Goal: Information Seeking & Learning: Stay updated

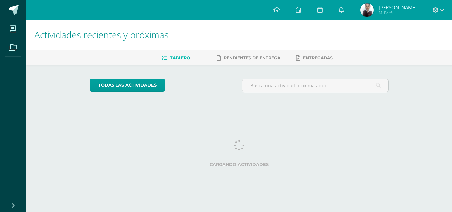
click at [437, 10] on icon at bounding box center [436, 10] width 6 height 6
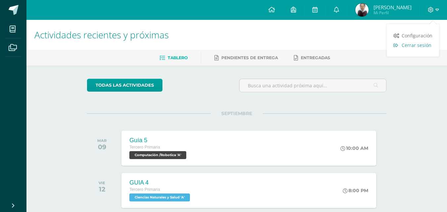
click at [400, 44] on link "Cerrar sesión" at bounding box center [413, 45] width 52 height 10
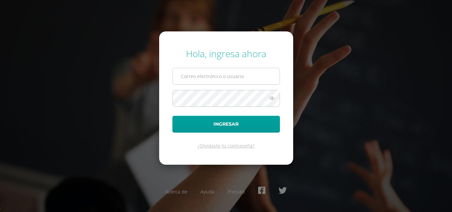
click at [247, 76] on input "text" at bounding box center [226, 76] width 107 height 16
type input "[EMAIL_ADDRESS][DOMAIN_NAME]"
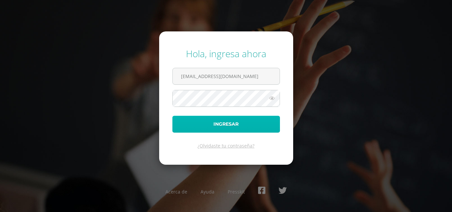
click at [233, 126] on button "Ingresar" at bounding box center [226, 124] width 108 height 17
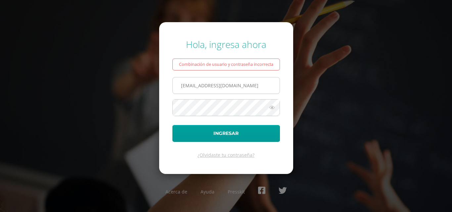
click at [259, 84] on input "[EMAIL_ADDRESS][DOMAIN_NAME]" at bounding box center [226, 85] width 107 height 16
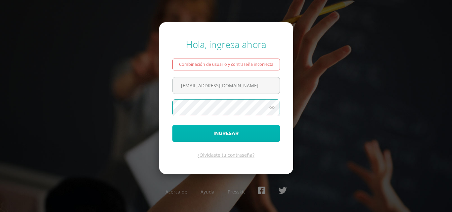
click at [236, 137] on button "Ingresar" at bounding box center [226, 133] width 108 height 17
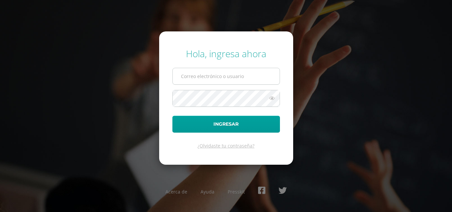
click at [240, 78] on input "text" at bounding box center [226, 76] width 107 height 16
type input "[EMAIL_ADDRESS][DOMAIN_NAME]"
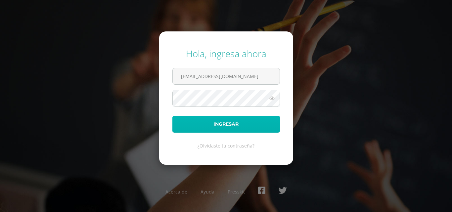
click at [230, 123] on button "Ingresar" at bounding box center [226, 124] width 108 height 17
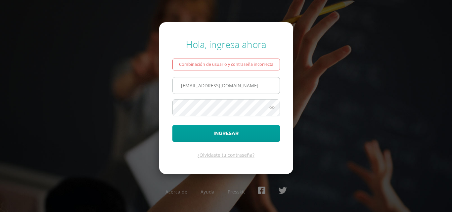
click at [237, 90] on input "[EMAIL_ADDRESS][DOMAIN_NAME]" at bounding box center [226, 85] width 107 height 16
type input "[EMAIL_ADDRESS][DOMAIN_NAME]"
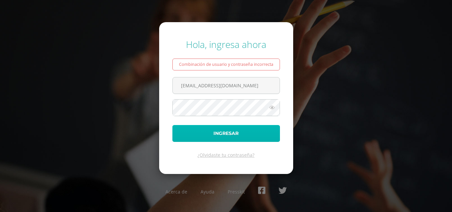
click at [248, 131] on button "Ingresar" at bounding box center [226, 133] width 108 height 17
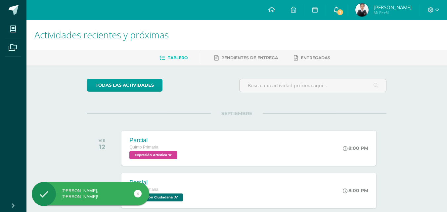
click at [340, 5] on link "1" at bounding box center [336, 10] width 21 height 20
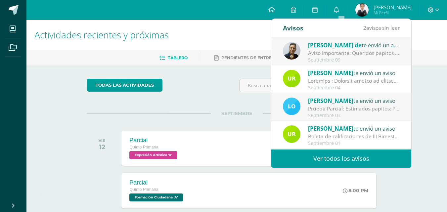
drag, startPoint x: 345, startPoint y: 55, endPoint x: 345, endPoint y: 45, distance: 9.6
click at [345, 53] on div "Aviso Importante: Queridos papitos por este medio les saludo cordialmente. El m…" at bounding box center [354, 53] width 92 height 8
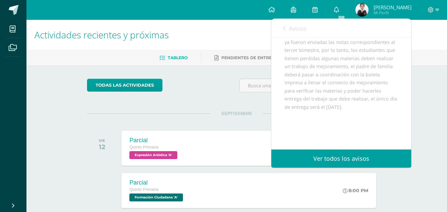
scroll to position [69, 0]
click at [200, 35] on h1 "Actividades recientes y próximas" at bounding box center [236, 35] width 405 height 30
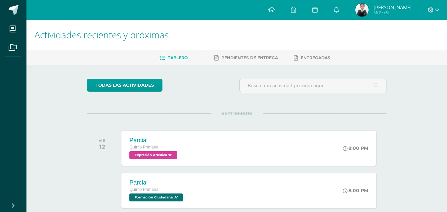
scroll to position [34, 0]
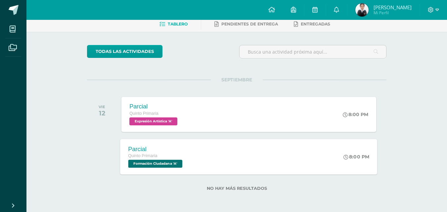
click at [262, 157] on div "Parcial Quinto Primaria Formación Ciudadana 'A' 8:00 PM Parcial Formación Ciuda…" at bounding box center [248, 156] width 257 height 35
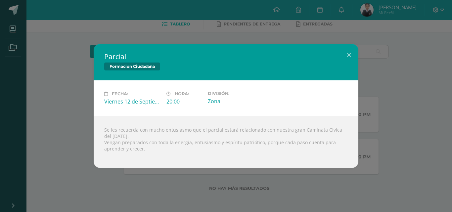
drag, startPoint x: 451, startPoint y: 95, endPoint x: 426, endPoint y: 95, distance: 25.2
click at [451, 95] on div "Parcial Formación Ciudadana Fecha: Viernes 12 de Septiembre Hora: 20:00 Divisió…" at bounding box center [226, 106] width 452 height 212
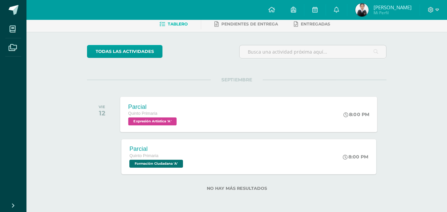
click at [311, 126] on div "Parcial Quinto Primaria Expresión Artística 'A' 8:00 PM Parcial Expresión Artís…" at bounding box center [248, 114] width 257 height 35
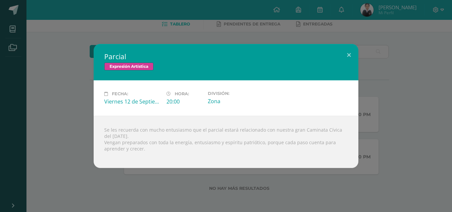
click at [388, 118] on div "Parcial Expresión Artística Fecha: Viernes 12 de Septiembre Hora: 20:00 Divisió…" at bounding box center [226, 106] width 447 height 124
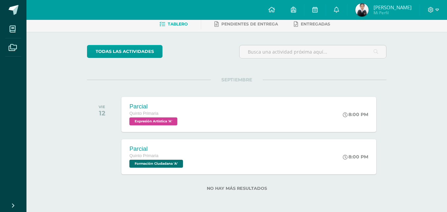
click at [345, 5] on link "0" at bounding box center [336, 10] width 21 height 20
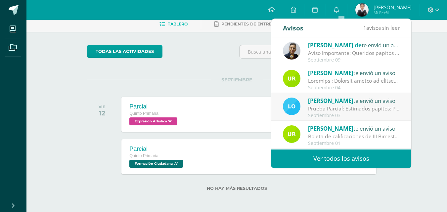
click at [354, 84] on div at bounding box center [354, 81] width 92 height 8
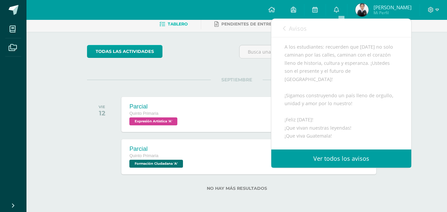
scroll to position [317, 0]
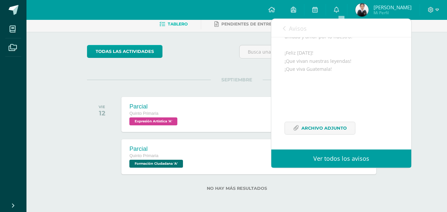
click at [305, 133] on span "Archivo Adjunto" at bounding box center [324, 128] width 45 height 12
click at [308, 155] on link "Ver todos los avisos" at bounding box center [341, 159] width 140 height 18
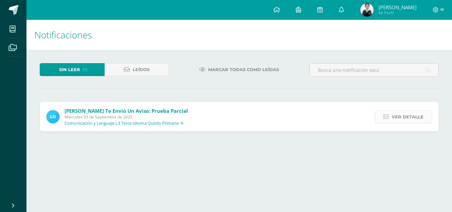
click at [385, 119] on icon at bounding box center [387, 117] width 6 height 6
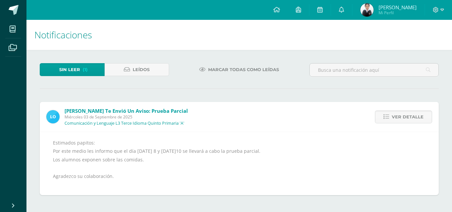
click at [107, 175] on div "Estimados papitos: Por este medio les informo que el día [DATE] 8 y [DATE]10 se…" at bounding box center [239, 164] width 373 height 50
click at [418, 123] on div "Ver detalle" at bounding box center [402, 117] width 74 height 30
click at [419, 116] on span "Ver detalle" at bounding box center [408, 117] width 32 height 12
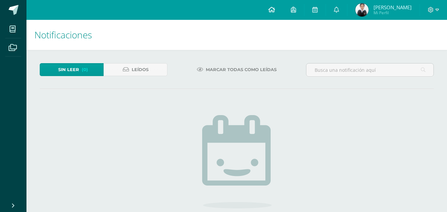
click at [275, 6] on span at bounding box center [271, 9] width 7 height 7
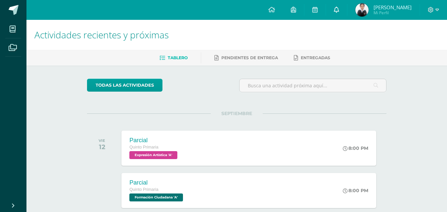
click at [339, 9] on icon at bounding box center [336, 10] width 5 height 6
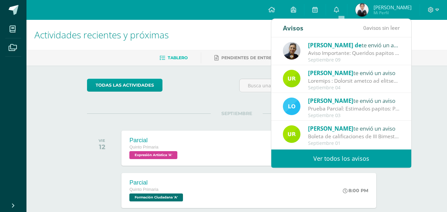
click at [319, 77] on div at bounding box center [354, 81] width 92 height 8
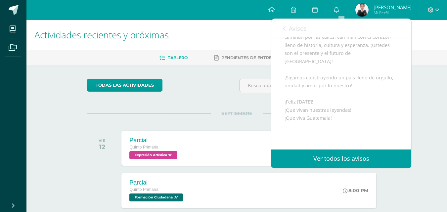
scroll to position [317, 0]
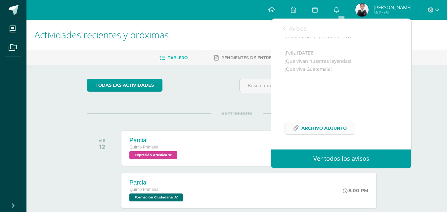
click at [348, 126] on link "Archivo Adjunto" at bounding box center [320, 128] width 71 height 13
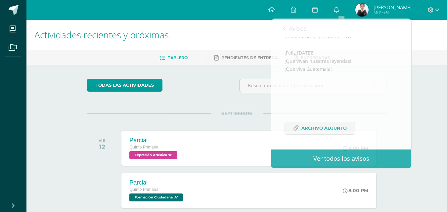
click at [199, 98] on div "todas las Actividades No tienes actividades Échale un vistazo a los demás perío…" at bounding box center [237, 156] width 326 height 180
